Goal: Download file/media

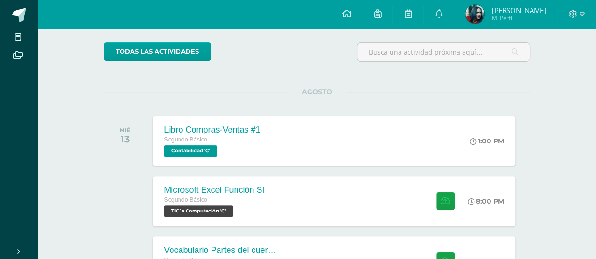
scroll to position [88, 0]
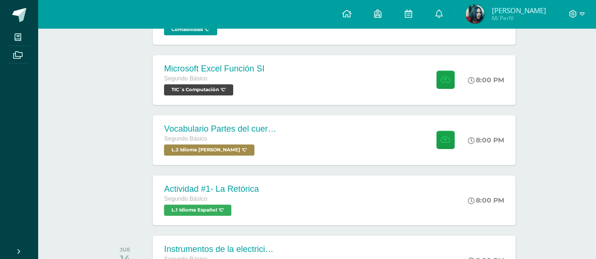
scroll to position [164, 0]
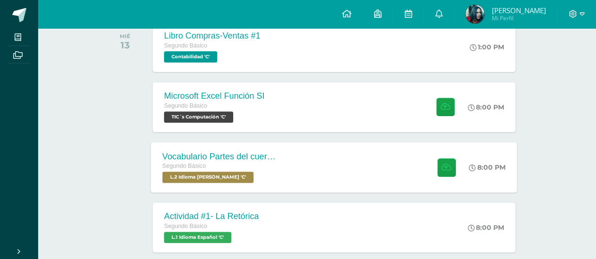
click at [414, 178] on div "Vocabulario Partes del cuerpo Segundo Básico L.2 Idioma [PERSON_NAME] 'C' 8:00 …" at bounding box center [334, 167] width 366 height 50
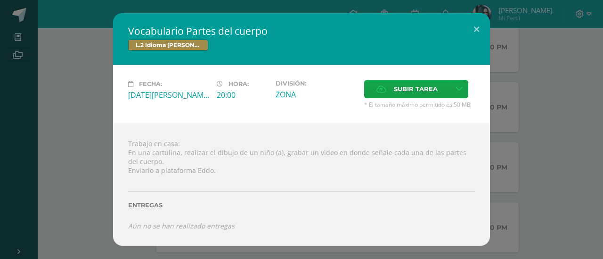
click at [305, 5] on div "Vocabulario Partes del cuerpo L.2 Idioma [PERSON_NAME] Fecha: [DATE][PERSON_NAM…" at bounding box center [301, 129] width 603 height 259
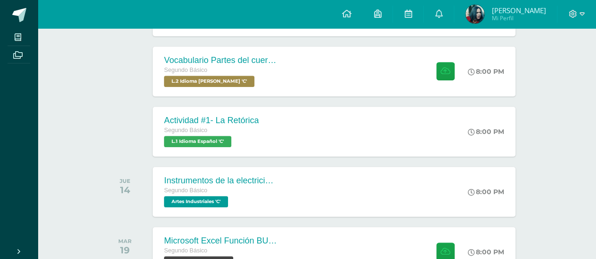
scroll to position [258, 0]
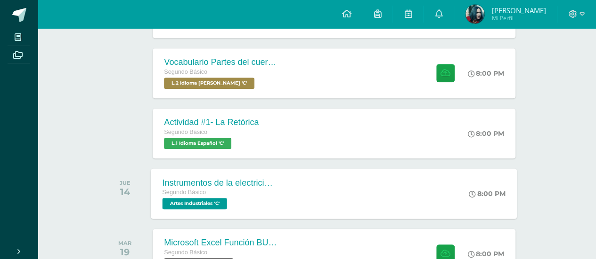
click at [267, 192] on div "Segundo Básico" at bounding box center [219, 193] width 114 height 10
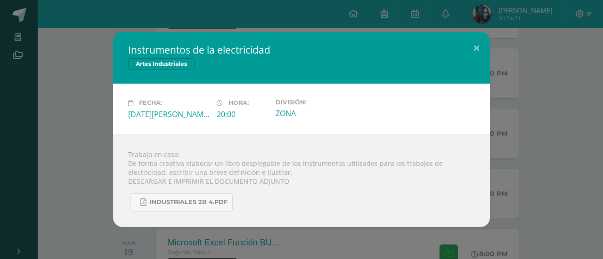
click at [241, 218] on div "Trabajo en casa: De forma creativa elaborar un libro desplegable de los instrum…" at bounding box center [301, 181] width 377 height 93
click at [227, 227] on div "Instrumentos de la electricidad Artes Industriales Fecha: [DATE][PERSON_NAME] H…" at bounding box center [301, 129] width 603 height 259
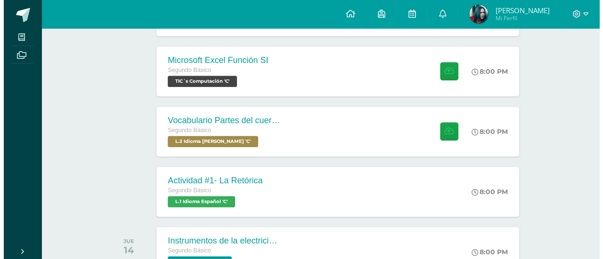
scroll to position [202, 0]
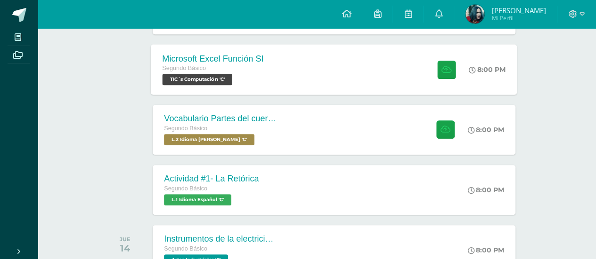
click at [235, 71] on div "Segundo Básico" at bounding box center [212, 69] width 101 height 10
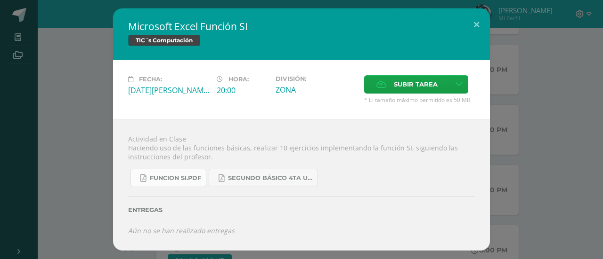
click at [193, 182] on link "FUNCION SI.pdf" at bounding box center [168, 178] width 76 height 18
